Goal: Task Accomplishment & Management: Use online tool/utility

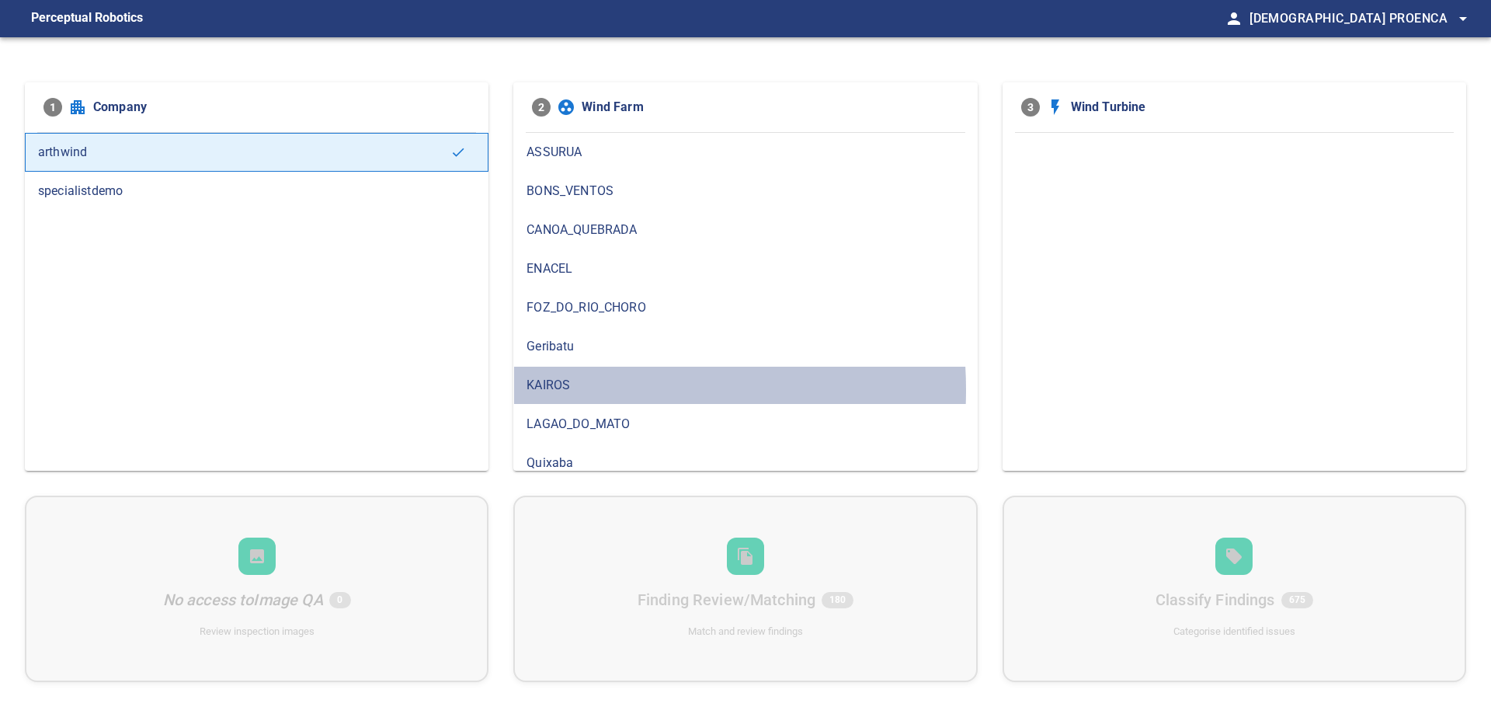
click at [574, 389] on span "KAIROS" at bounding box center [745, 385] width 437 height 19
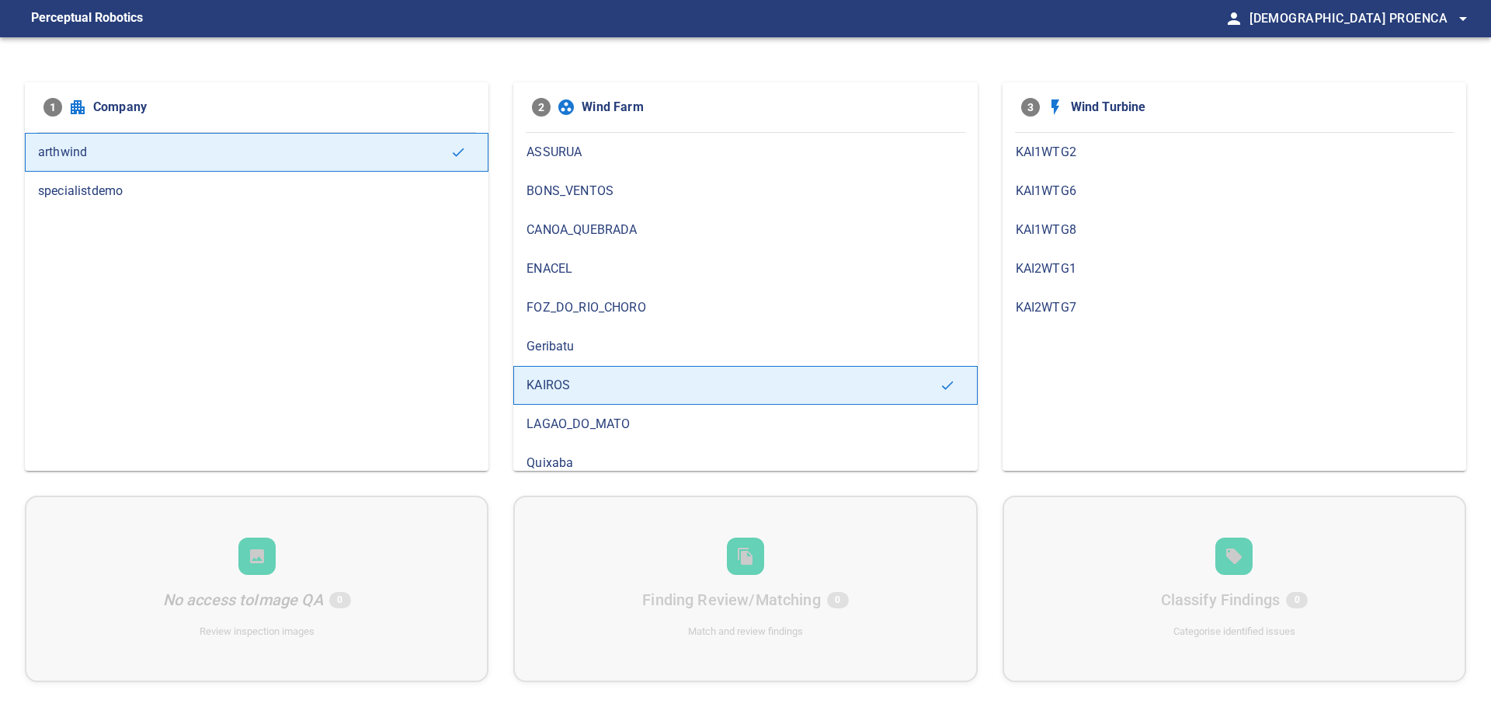
click at [1065, 155] on span "KAI1WTG2" at bounding box center [1234, 152] width 437 height 19
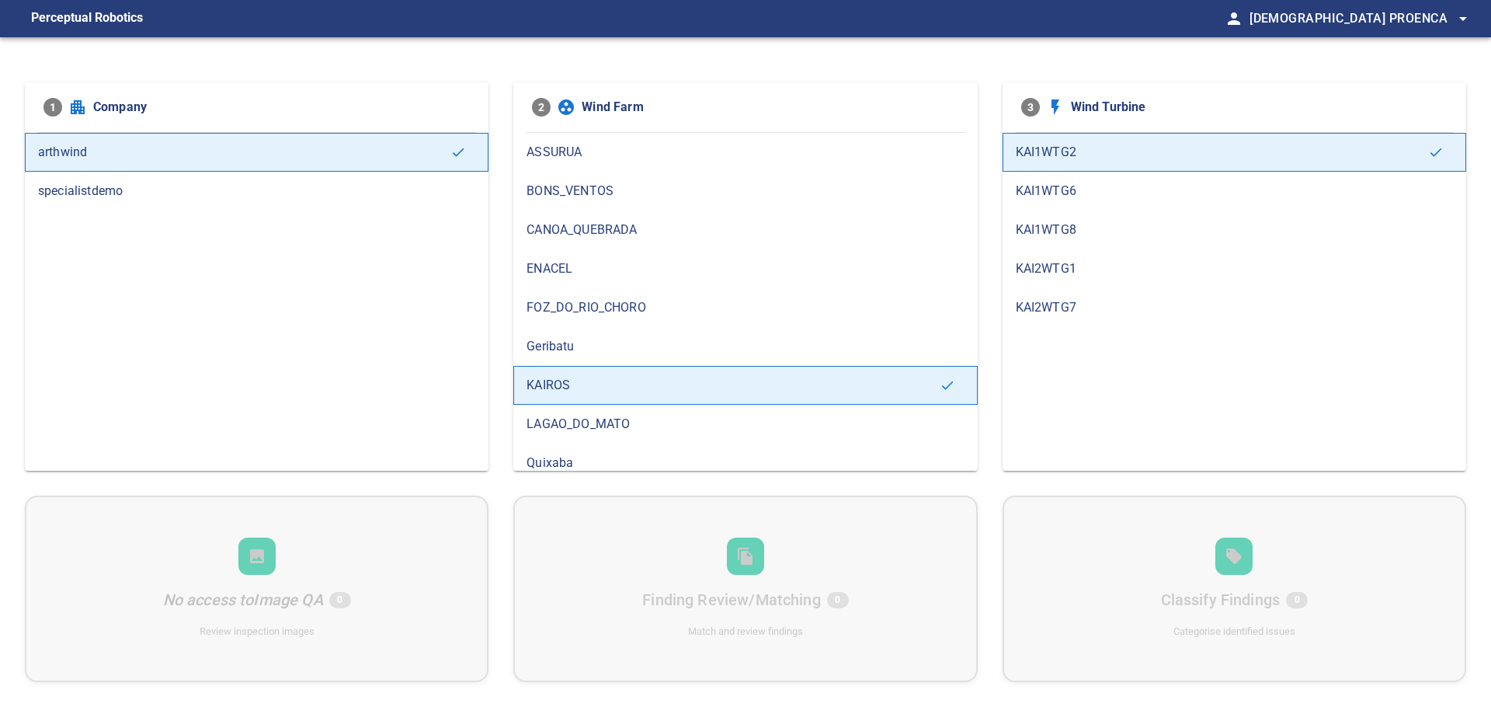
click at [1058, 199] on span "KAI1WTG6" at bounding box center [1234, 191] width 437 height 19
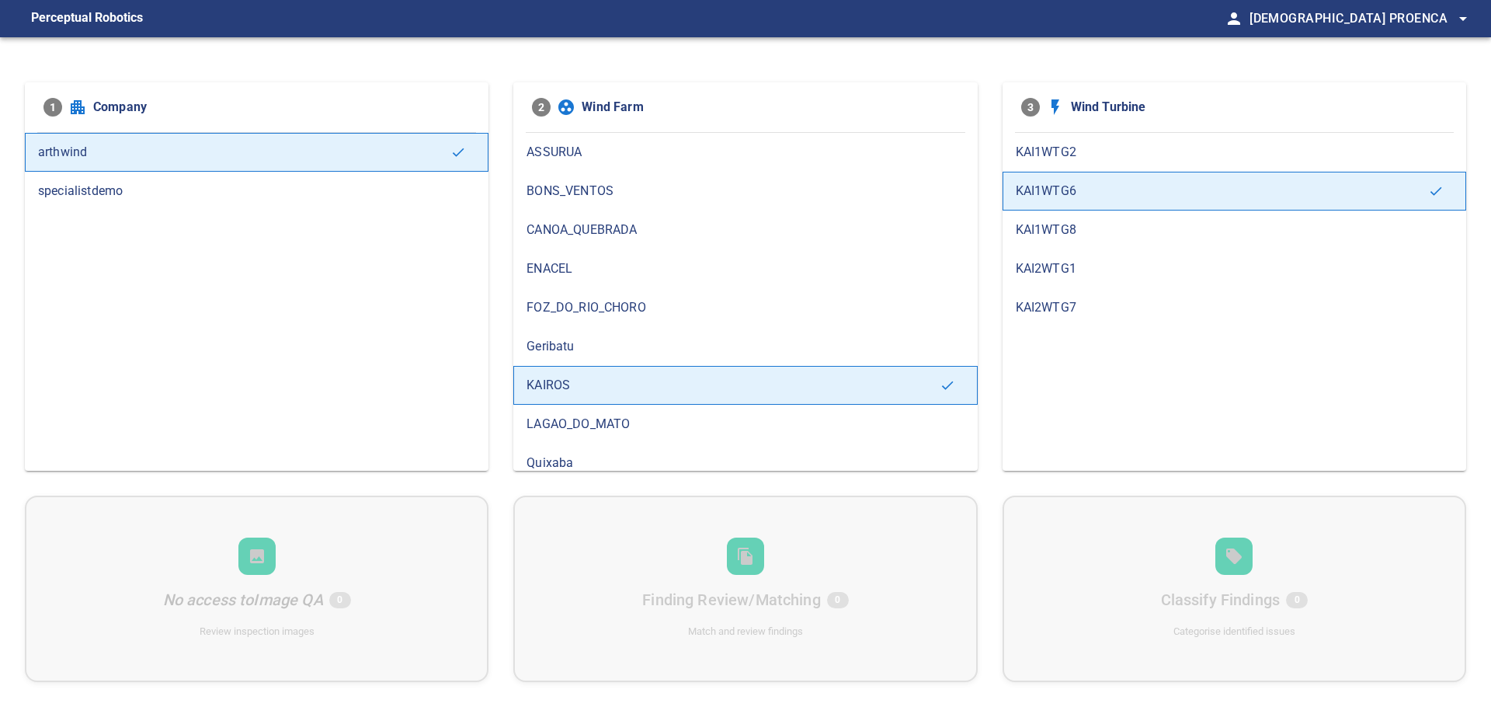
click at [590, 308] on span "FOZ_DO_RIO_CHORO" at bounding box center [745, 307] width 437 height 19
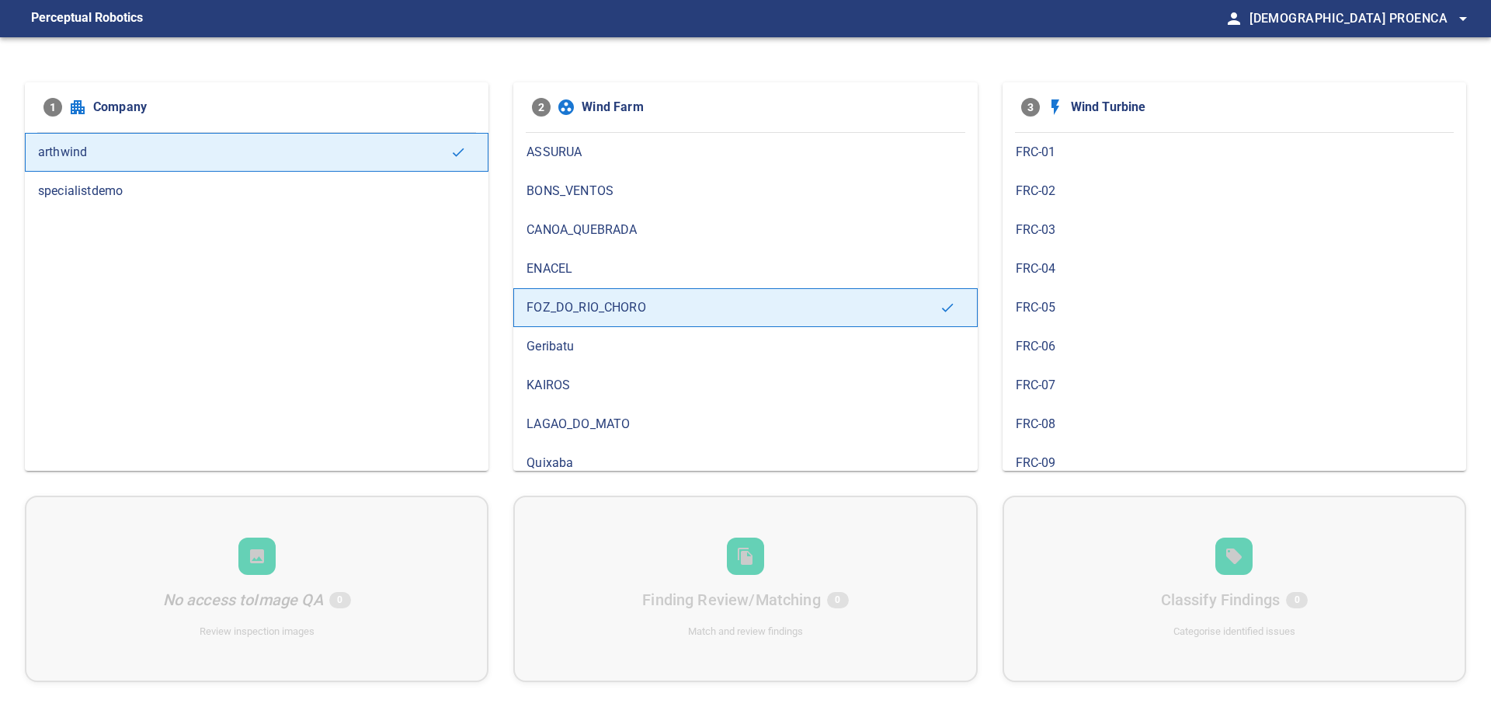
click at [1054, 158] on span "FRC-01" at bounding box center [1234, 152] width 437 height 19
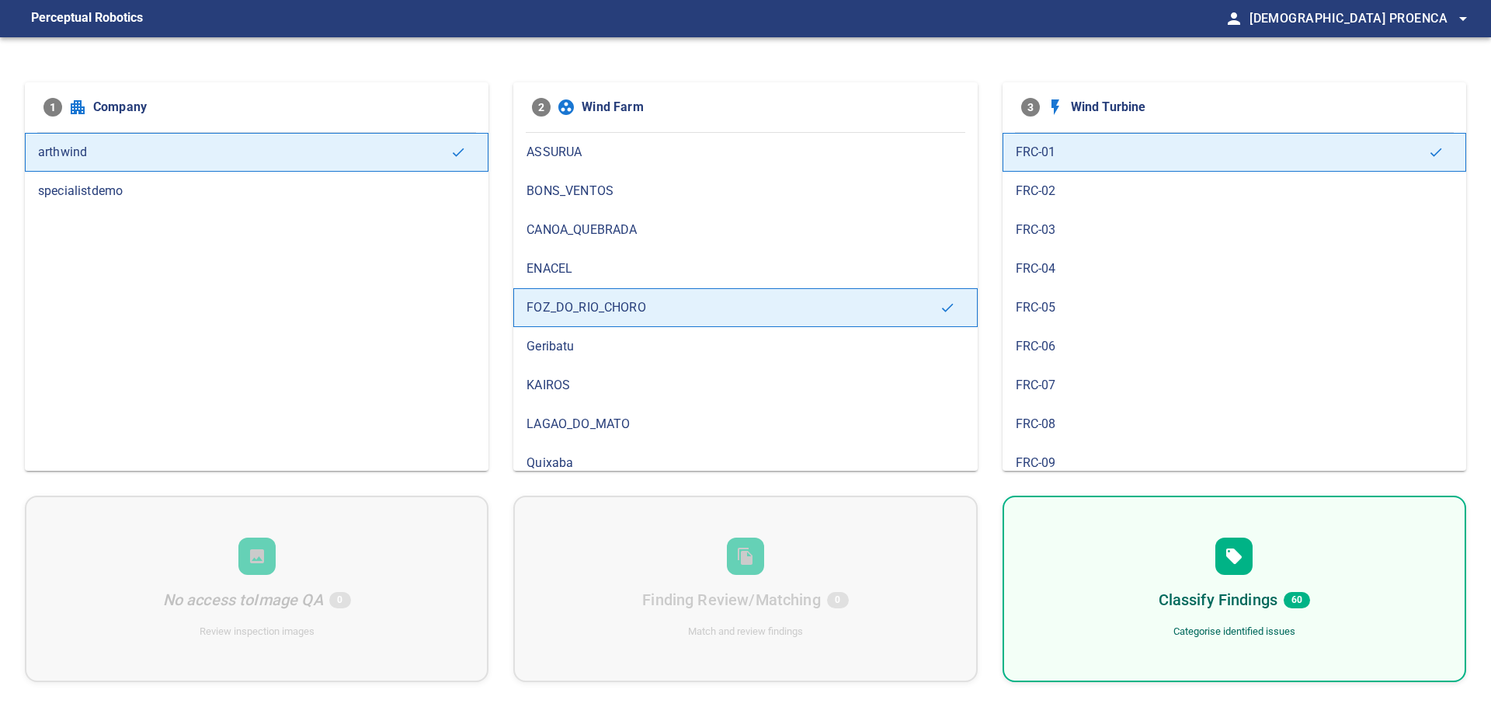
click at [1166, 589] on h6 "Classify Findings" at bounding box center [1219, 599] width 120 height 25
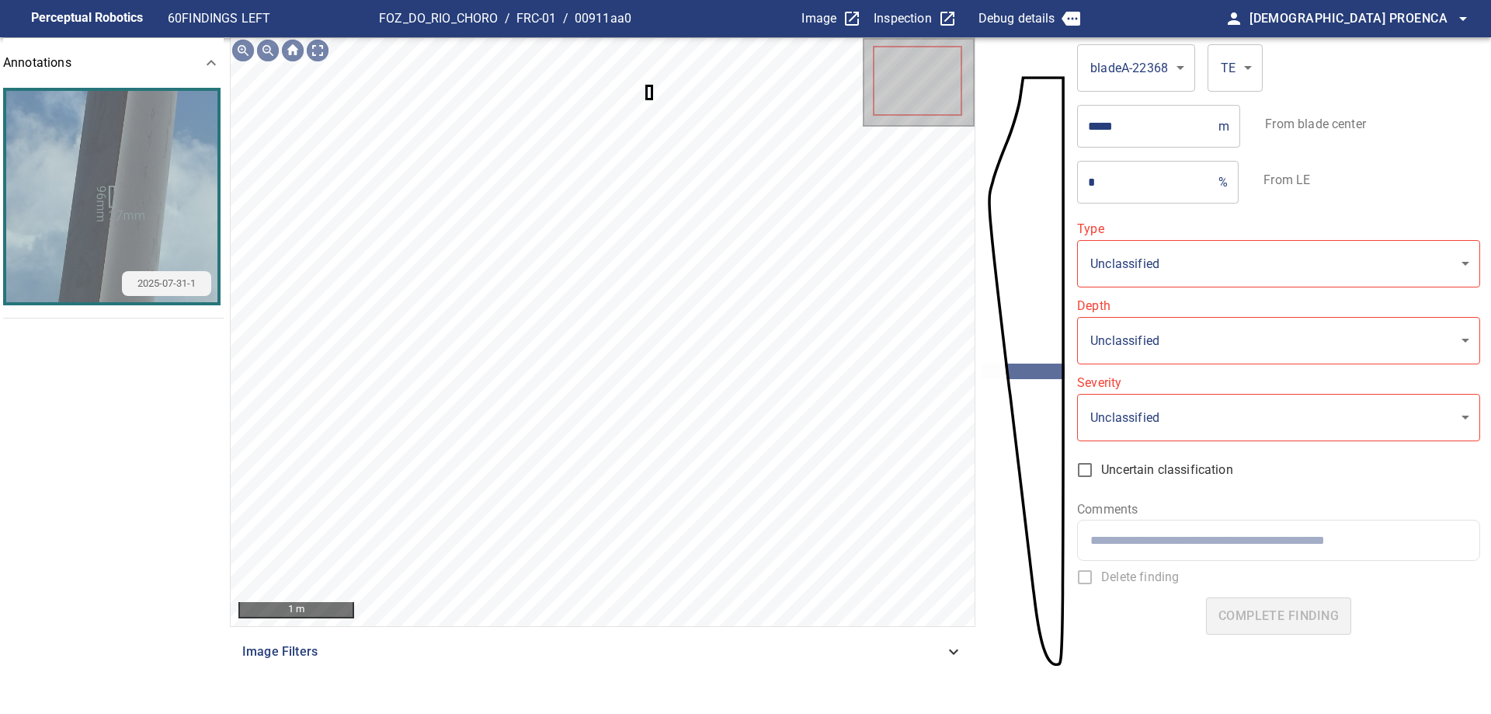
type input "**********"
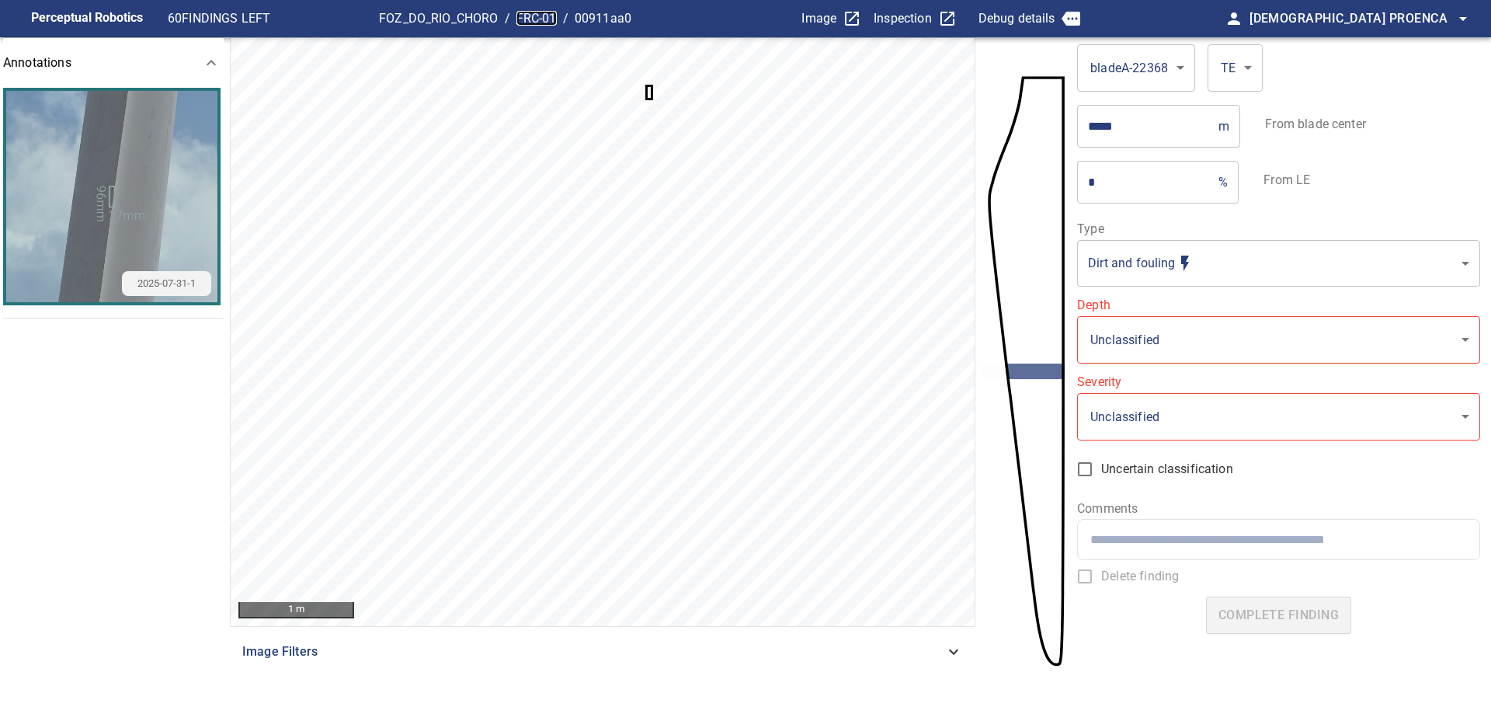
click at [545, 21] on link "FRC-01" at bounding box center [537, 18] width 40 height 15
